Goal: Communication & Community: Answer question/provide support

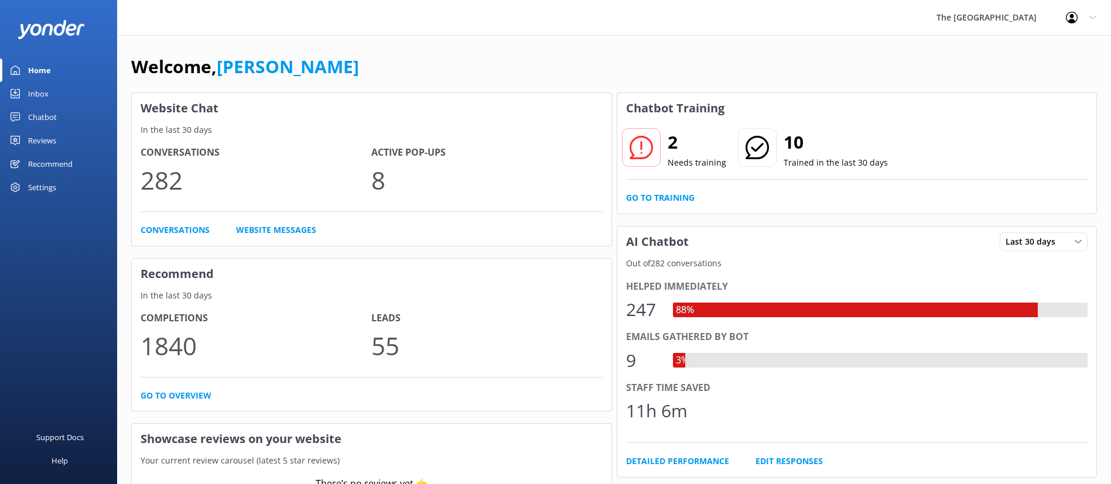
click at [51, 96] on link "Inbox" at bounding box center [58, 93] width 117 height 23
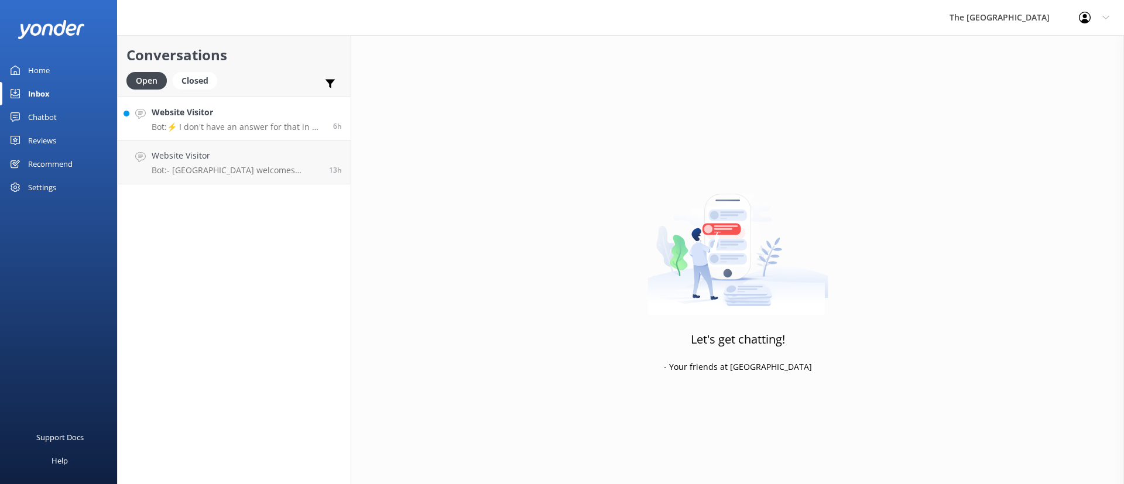
click at [233, 133] on link "Website Visitor Bot: ⚡ I don't have an answer for that in my knowledge base. Pl…" at bounding box center [234, 119] width 233 height 44
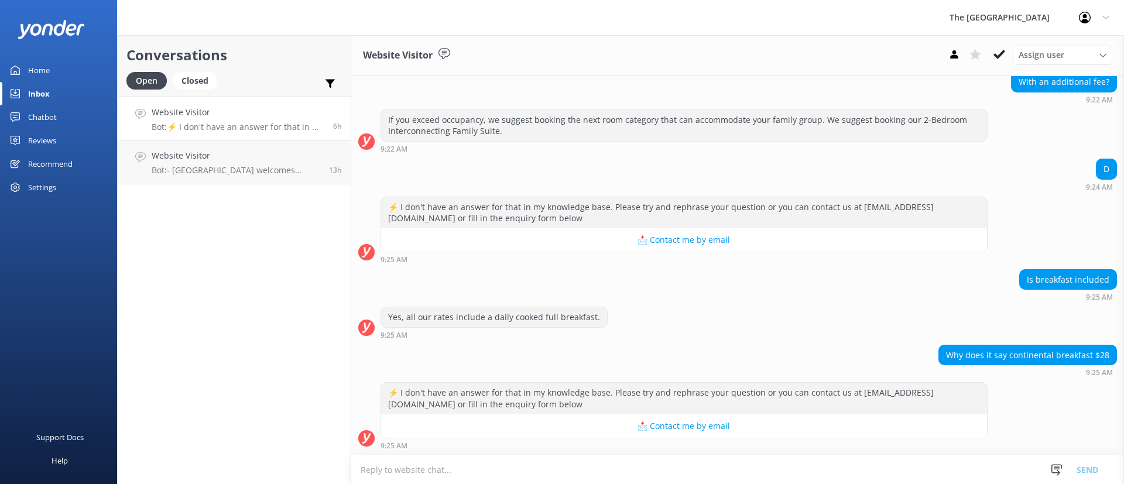
scroll to position [309, 0]
click at [995, 61] on button at bounding box center [999, 55] width 21 height 18
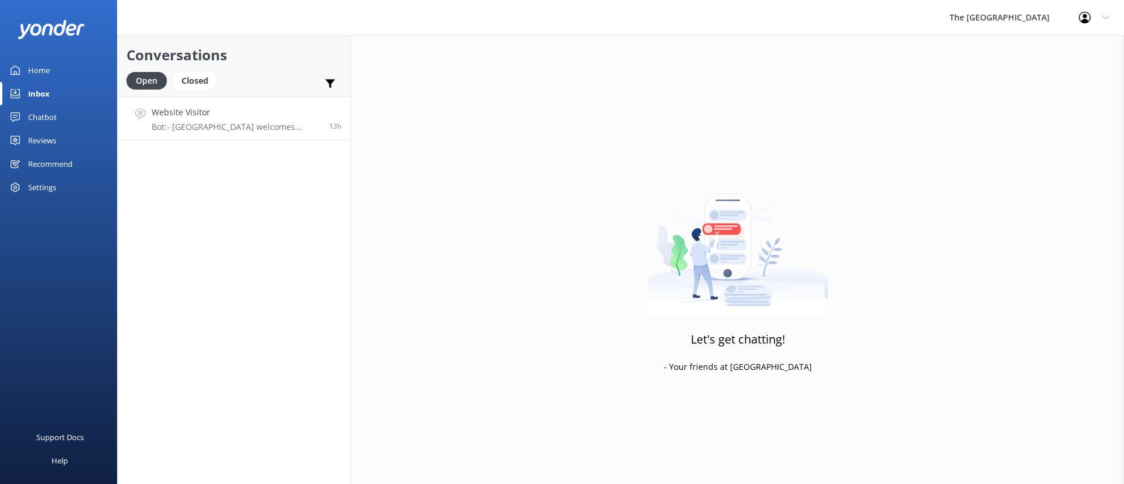
click at [286, 130] on p "Bot: - [GEOGRAPHIC_DATA] welcomes guests of all ages and is family-friendly. - …" at bounding box center [236, 127] width 169 height 11
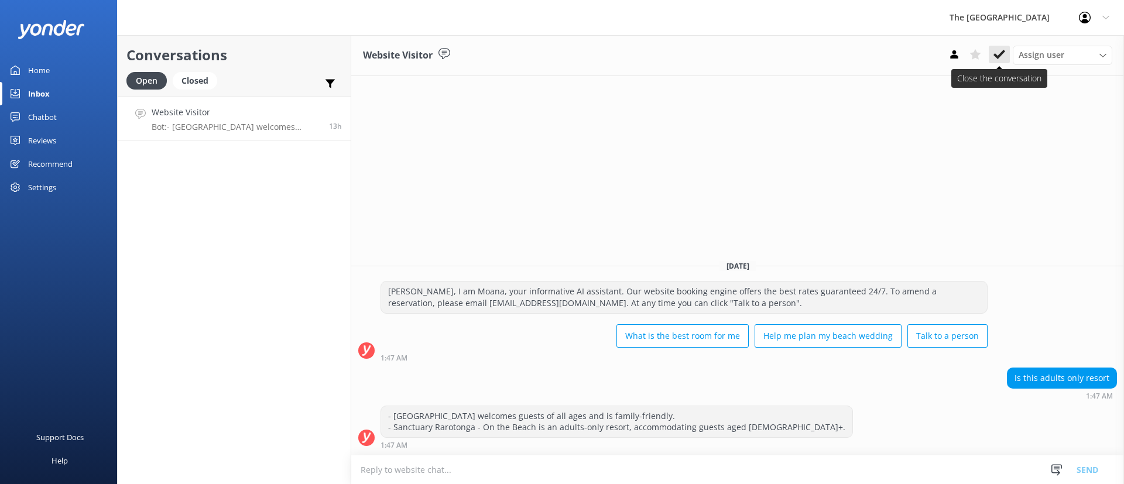
click at [1002, 56] on icon at bounding box center [1000, 55] width 12 height 12
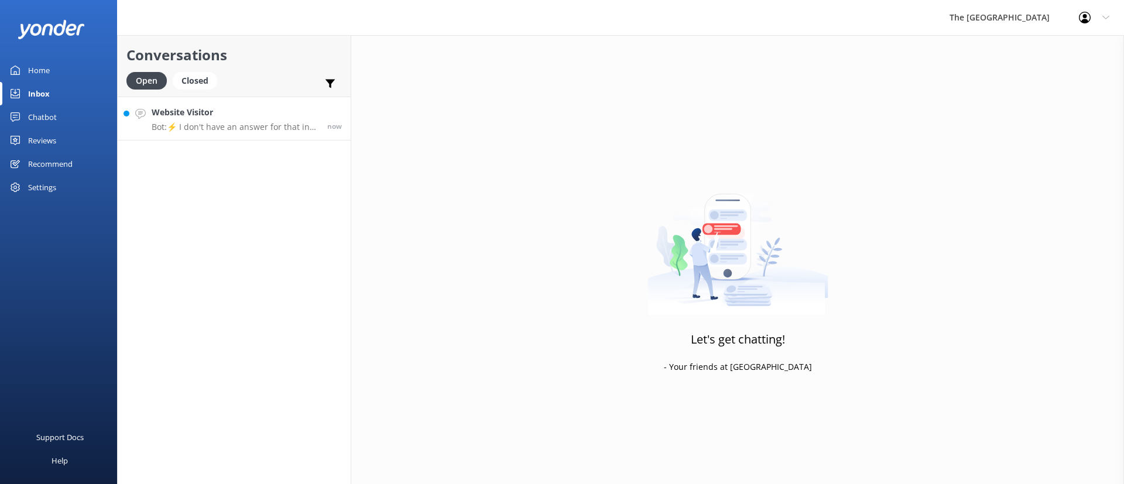
click at [194, 135] on link "Website Visitor Bot: ⚡ I don't have an answer for that in my knowledge base. Pl…" at bounding box center [234, 119] width 233 height 44
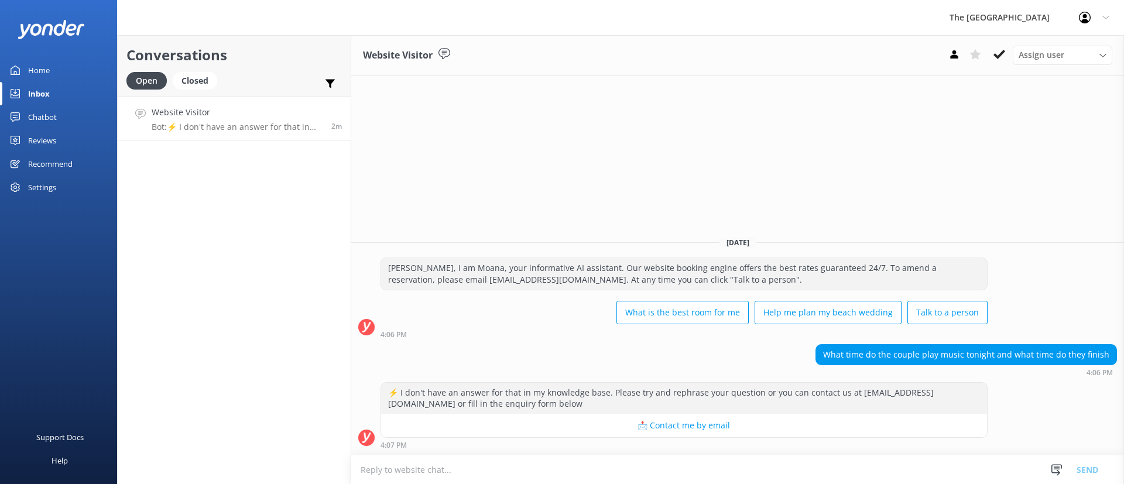
click at [234, 123] on p "Bot: ⚡ I don't have an answer for that in my knowledge base. Please try and rep…" at bounding box center [237, 127] width 171 height 11
drag, startPoint x: 260, startPoint y: 167, endPoint x: 293, endPoint y: 237, distance: 77.3
click at [262, 171] on div "Conversations Open Closed Important Assigned to me Unassigned Website Visitor B…" at bounding box center [234, 259] width 234 height 449
click at [226, 125] on p "Bot: Our team has been notified and will be with you as soon as possible. Alter…" at bounding box center [235, 127] width 167 height 11
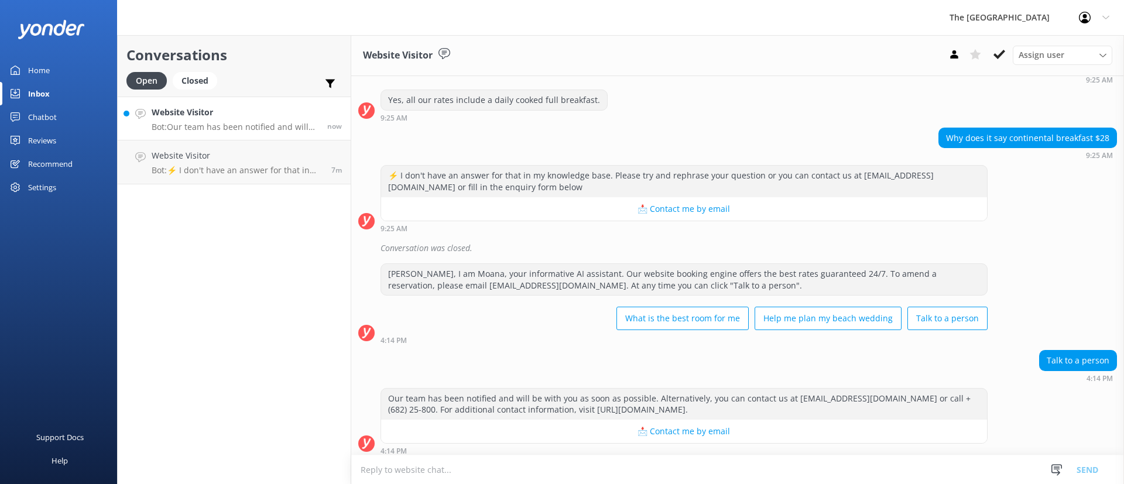
scroll to position [531, 0]
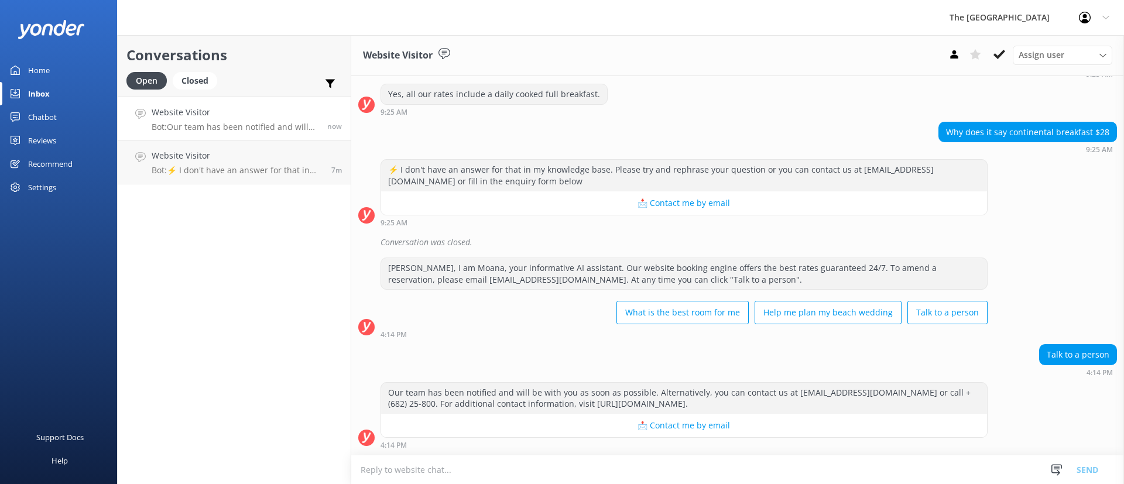
click at [666, 463] on textarea at bounding box center [737, 470] width 773 height 29
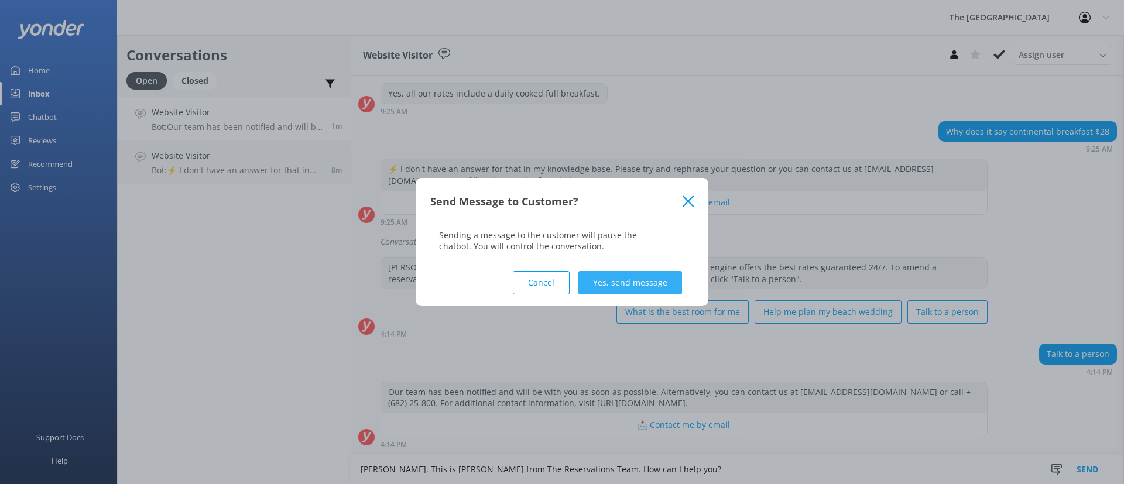
type textarea "[PERSON_NAME]. This is [PERSON_NAME] from The Reservations Team. How can I help…"
click at [624, 283] on button "Yes, send message" at bounding box center [630, 282] width 104 height 23
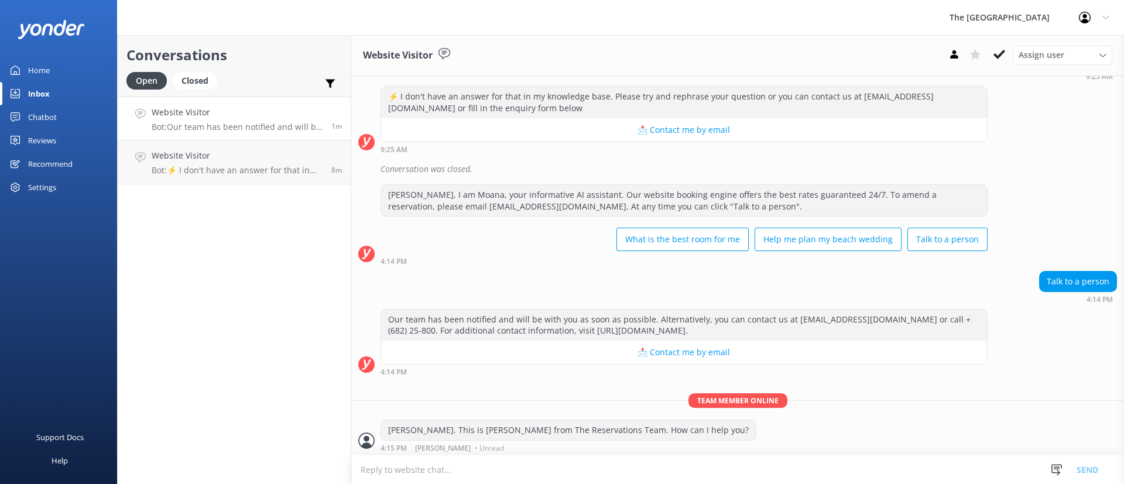
scroll to position [607, 0]
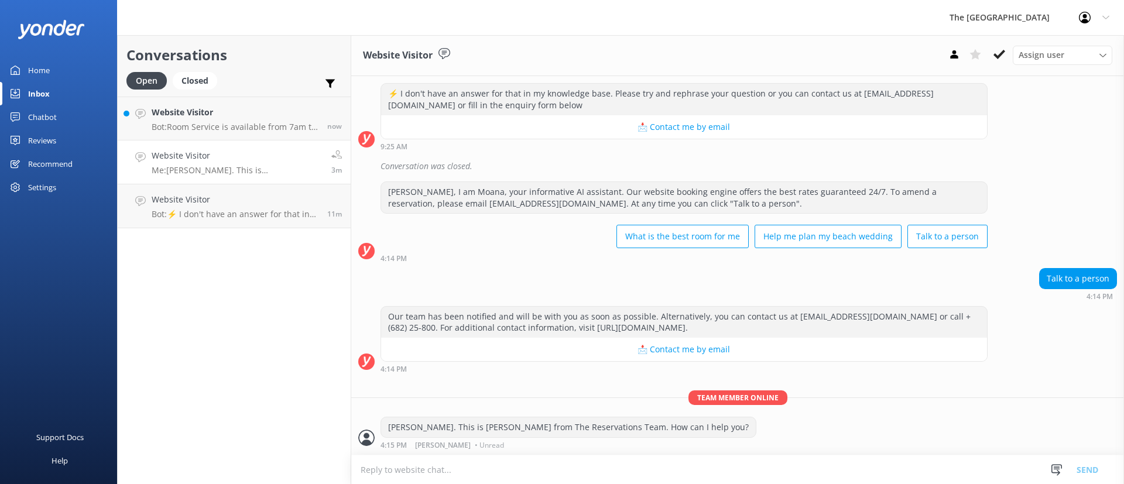
click at [167, 184] on link "Website Visitor Bot: ⚡ I don't have an answer for that in my knowledge base. Pl…" at bounding box center [234, 206] width 233 height 44
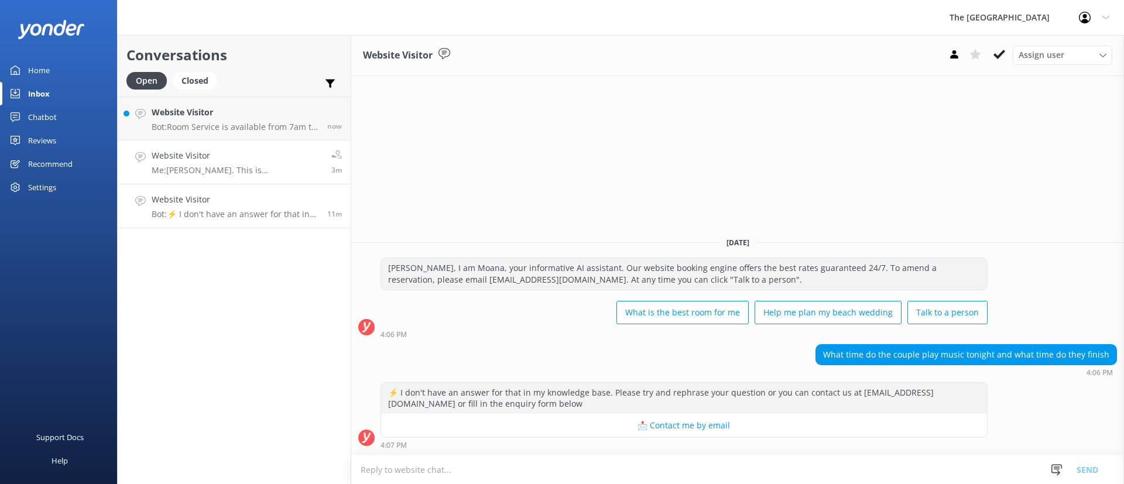
click at [173, 159] on h4 "Website Visitor" at bounding box center [237, 155] width 171 height 13
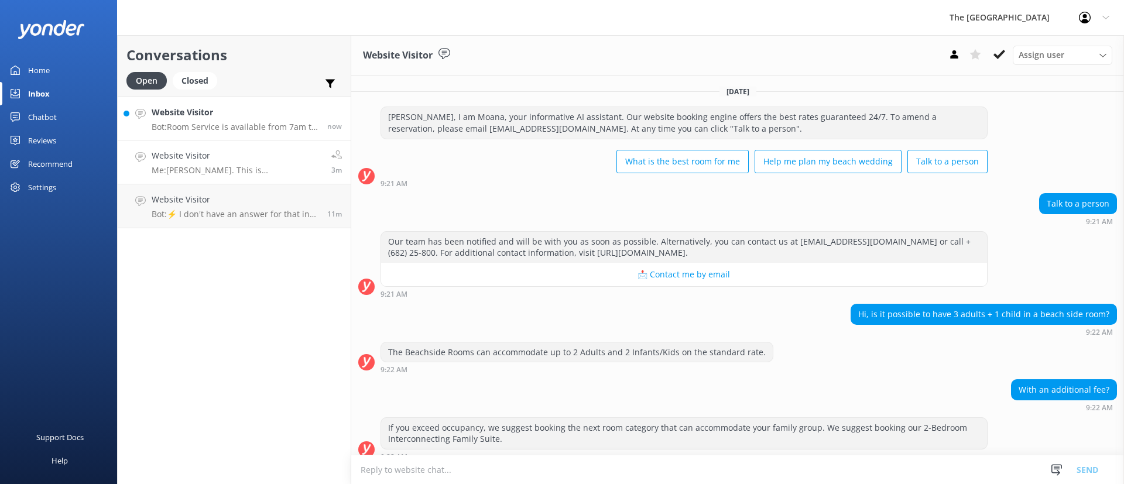
click at [179, 105] on link "Website Visitor Bot: Room Service is available from 7am to 9pm daily. You can o…" at bounding box center [234, 119] width 233 height 44
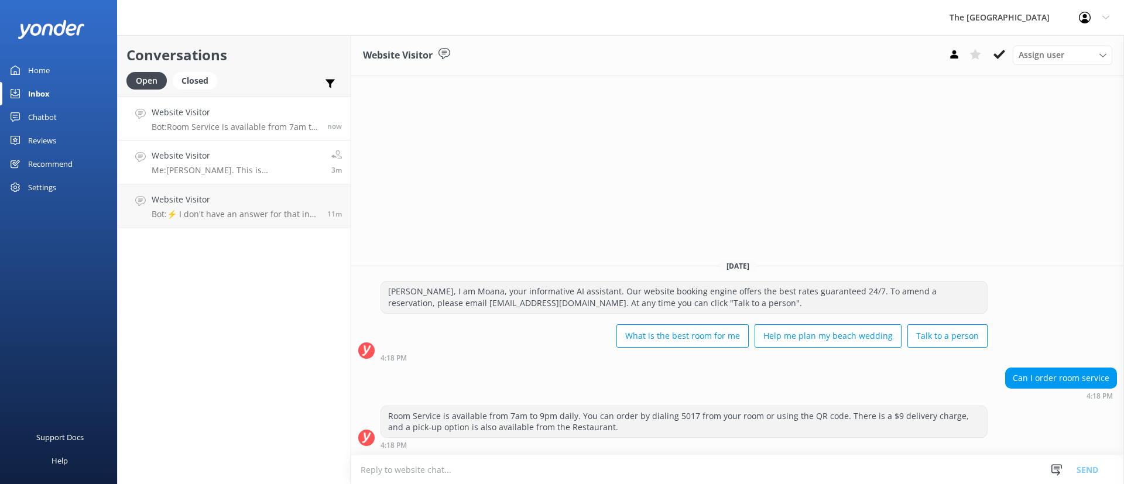
click at [220, 179] on link "Website Visitor Me: [PERSON_NAME]. This is [PERSON_NAME] from The Reservations …" at bounding box center [234, 163] width 233 height 44
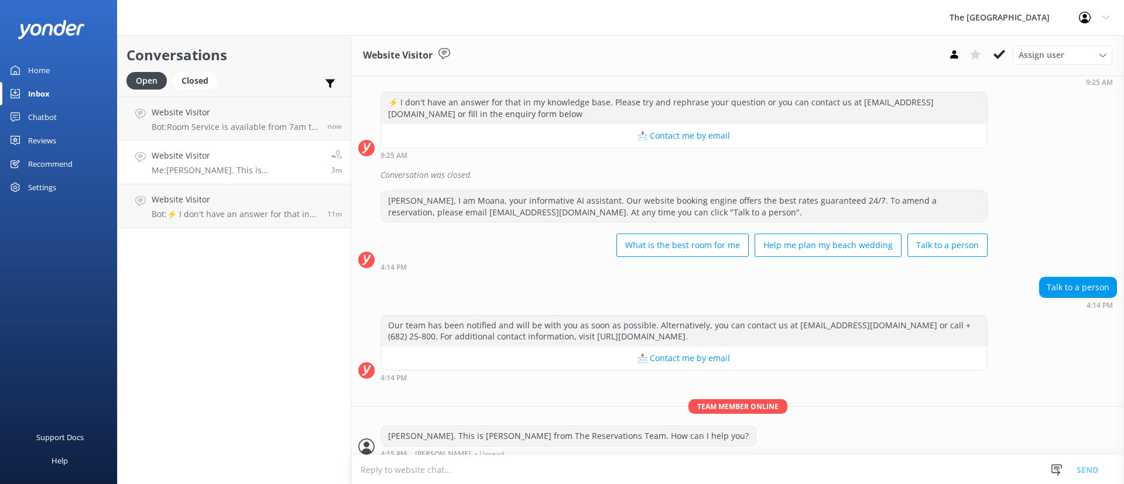
scroll to position [607, 0]
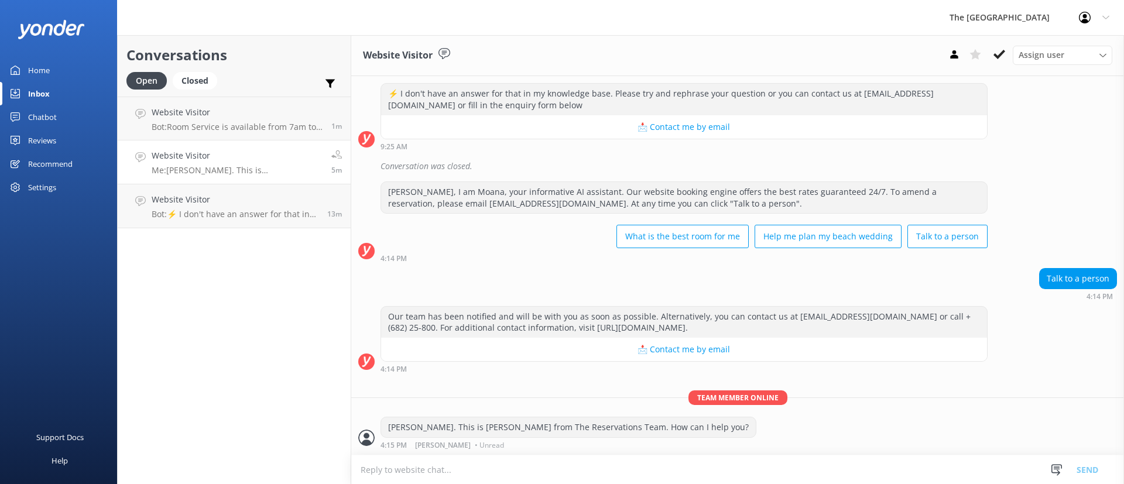
click at [246, 270] on div "Conversations Open Closed Important Assigned to me Unassigned Website Visitor B…" at bounding box center [234, 259] width 234 height 449
click at [222, 207] on div "Website Visitor Bot: ⚡ I don't have an answer for that in my knowledge base. Pl…" at bounding box center [235, 206] width 167 height 26
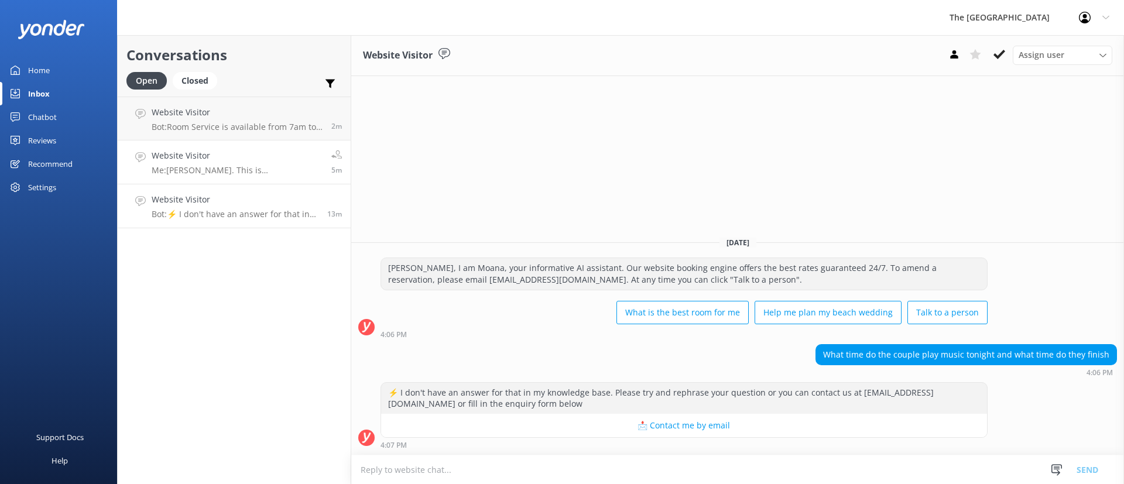
click at [230, 166] on p "Me: [PERSON_NAME]. This is [PERSON_NAME] from The Reservations Team. How can I …" at bounding box center [237, 170] width 171 height 11
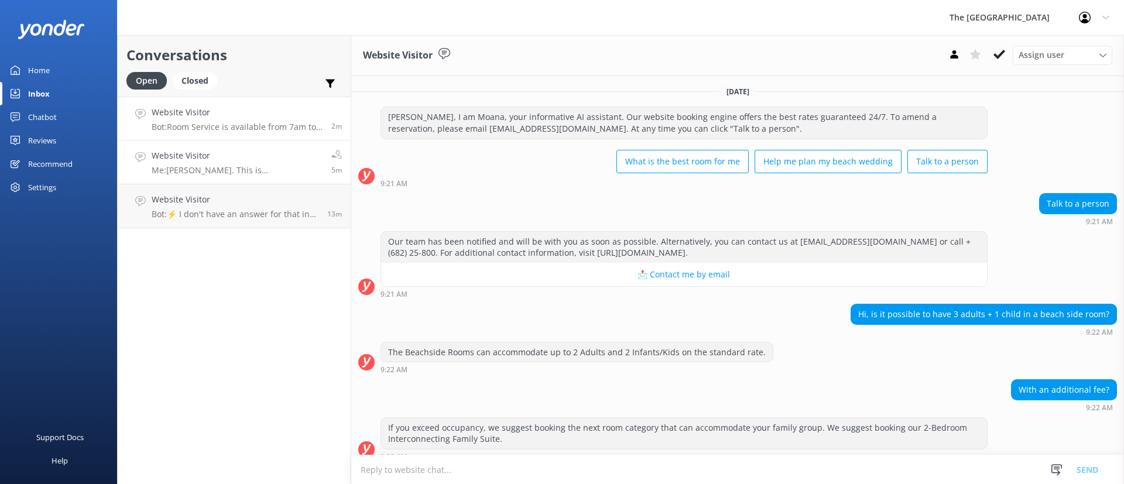
click at [222, 134] on link "Website Visitor Bot: Room Service is available from 7am to 9pm daily. You can o…" at bounding box center [234, 119] width 233 height 44
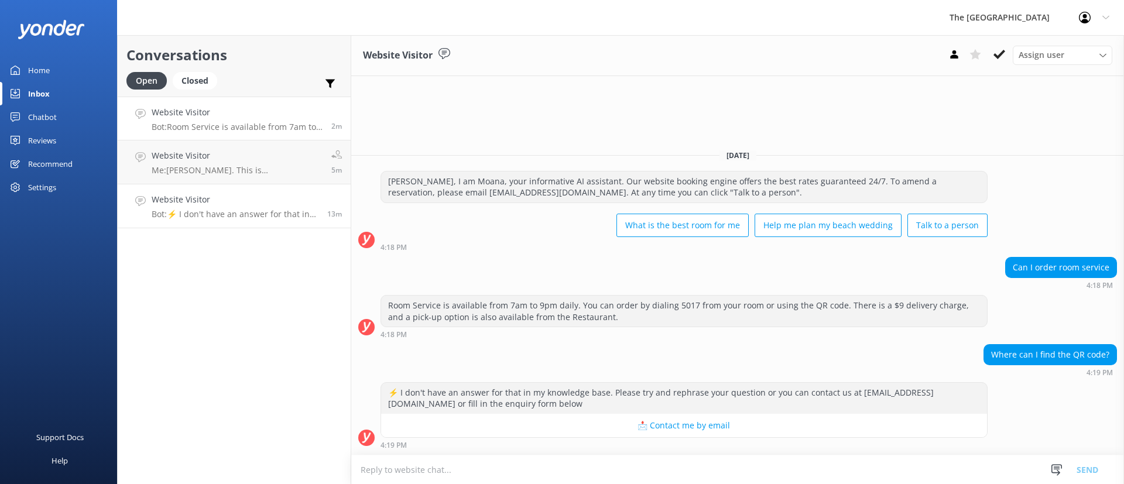
click at [264, 210] on p "Bot: ⚡ I don't have an answer for that in my knowledge base. Please try and rep…" at bounding box center [235, 214] width 167 height 11
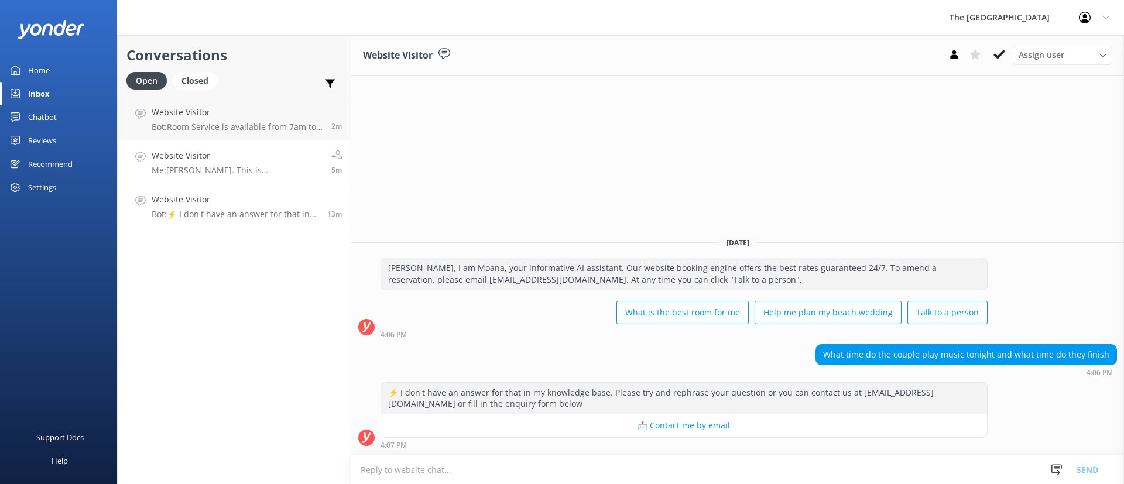
click at [253, 148] on link "Website Visitor Me: [PERSON_NAME]. This is [PERSON_NAME] from The Reservations …" at bounding box center [234, 163] width 233 height 44
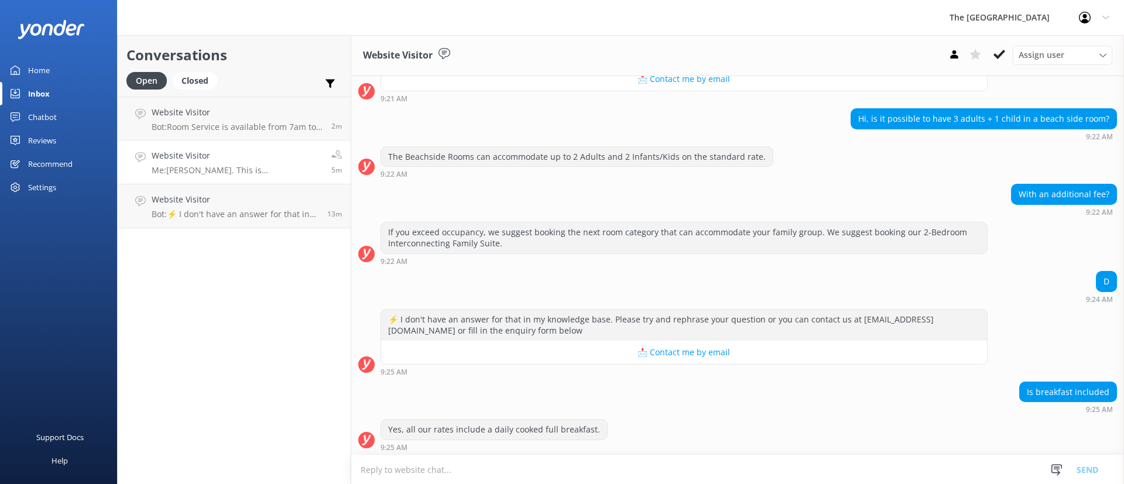
scroll to position [168, 0]
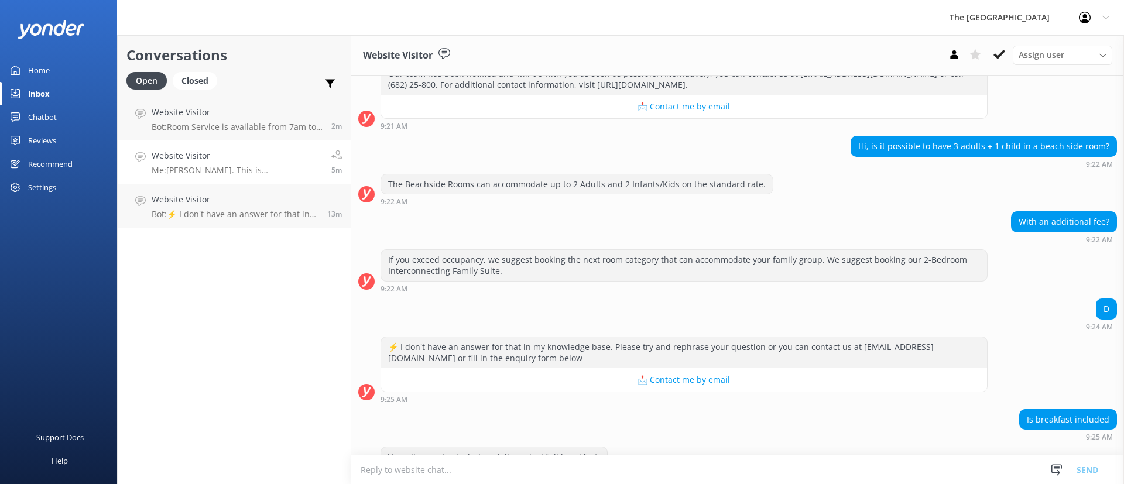
click at [761, 216] on div "With an additional fee? 9:22 AM" at bounding box center [737, 227] width 773 height 32
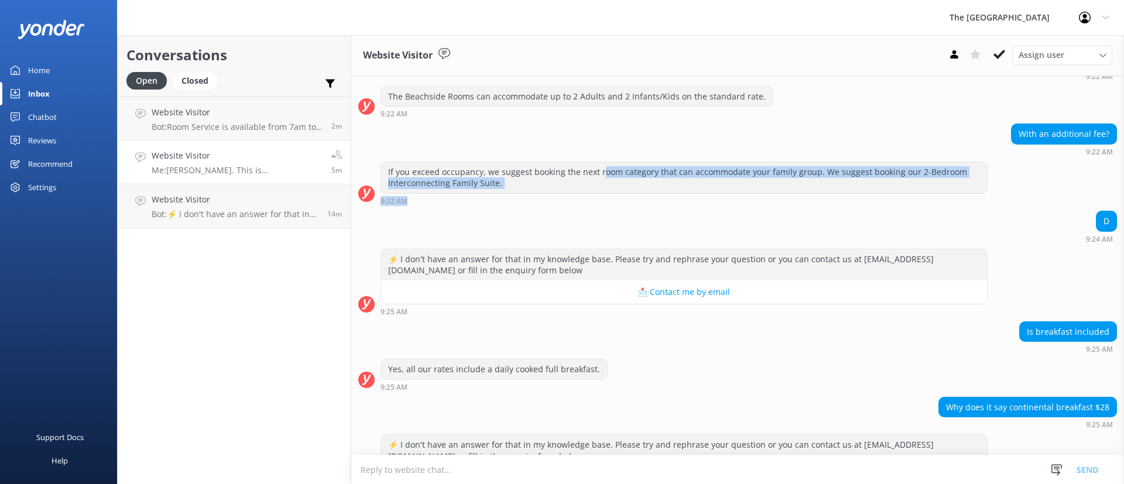
drag, startPoint x: 677, startPoint y: 197, endPoint x: 560, endPoint y: 156, distance: 124.1
click at [591, 172] on div "If you exceed occupancy, we suggest booking the next room category that can acc…" at bounding box center [684, 183] width 607 height 43
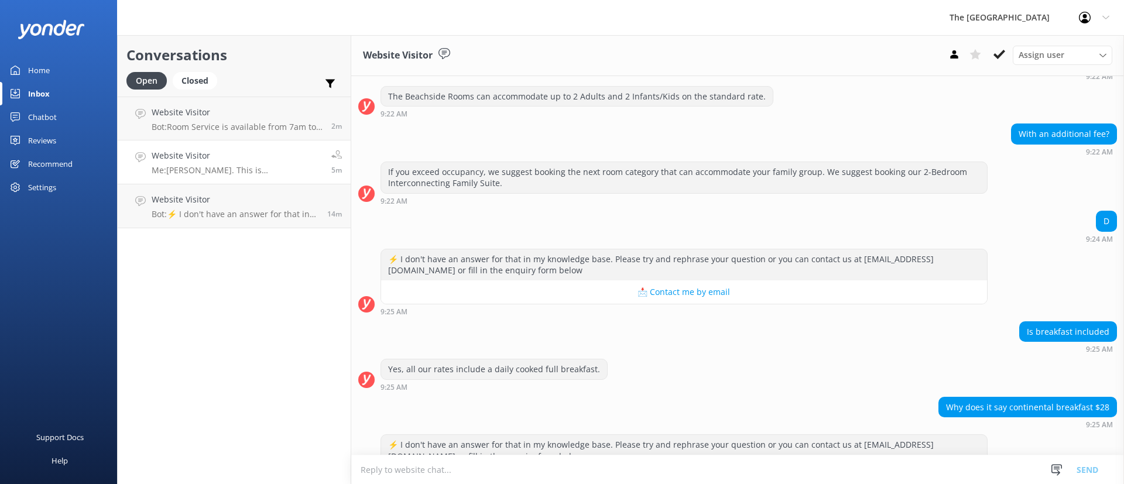
click at [626, 215] on div "D 9:24 AM" at bounding box center [737, 227] width 773 height 32
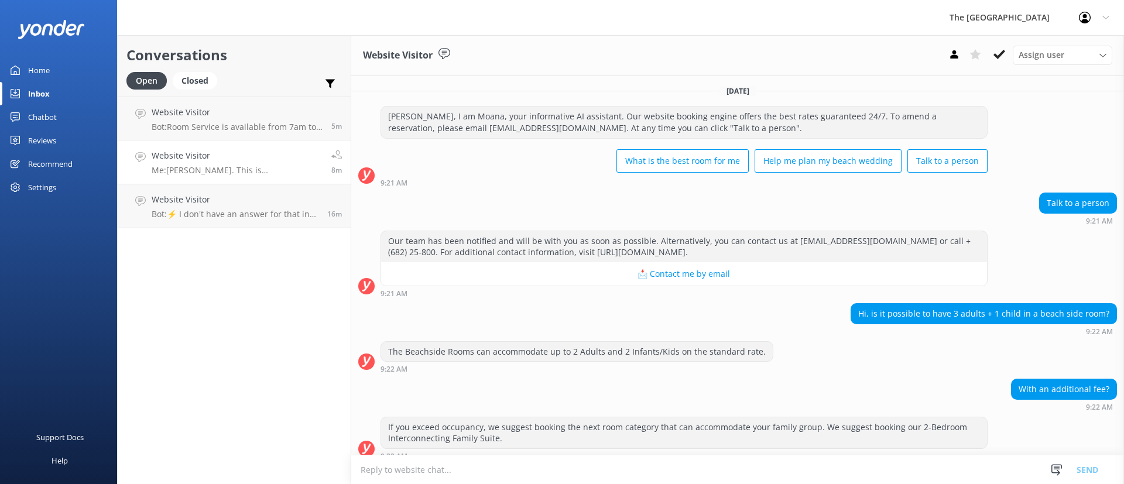
scroll to position [0, 0]
click at [207, 119] on div "Website Visitor Bot: Room Service is available from 7am to 9pm daily. You can o…" at bounding box center [237, 118] width 171 height 25
